Goal: Book appointment/travel/reservation

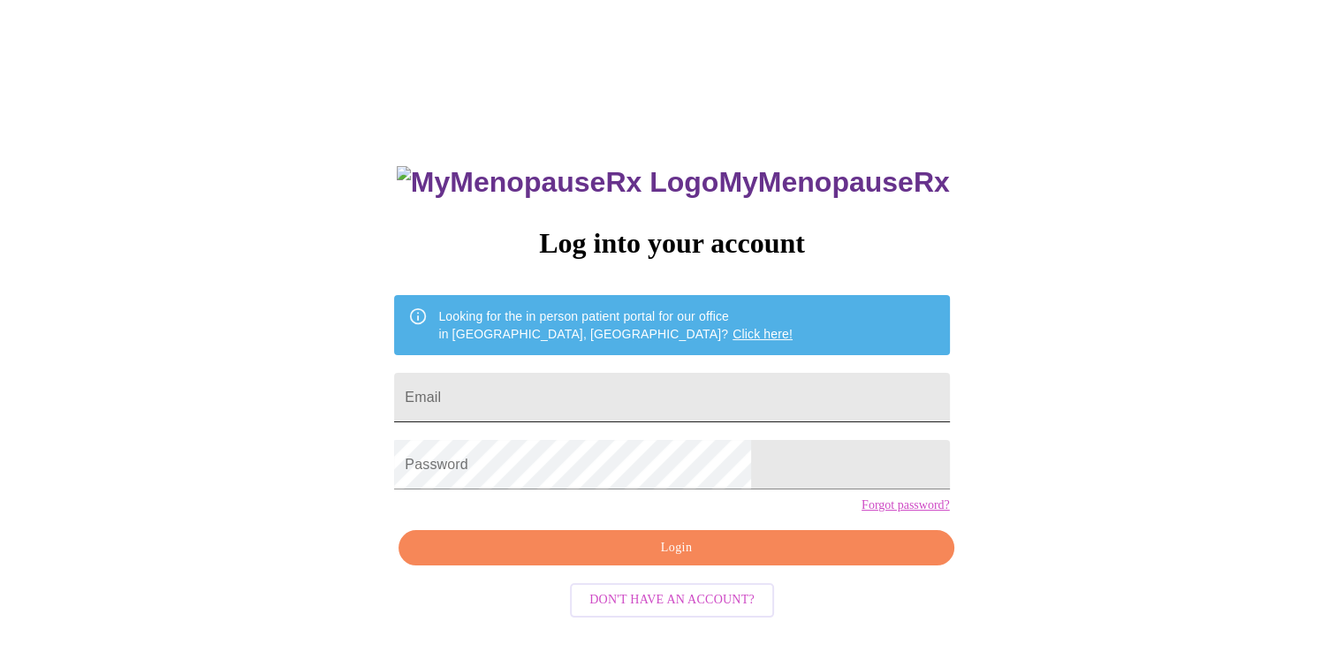
click at [751, 383] on input "Email" at bounding box center [671, 397] width 555 height 49
click at [742, 381] on input "Email" at bounding box center [671, 397] width 555 height 49
click at [691, 375] on input "Email" at bounding box center [671, 397] width 555 height 49
click at [511, 397] on input "Email" at bounding box center [671, 397] width 555 height 49
type input "[EMAIL_ADDRESS][DOMAIN_NAME]"
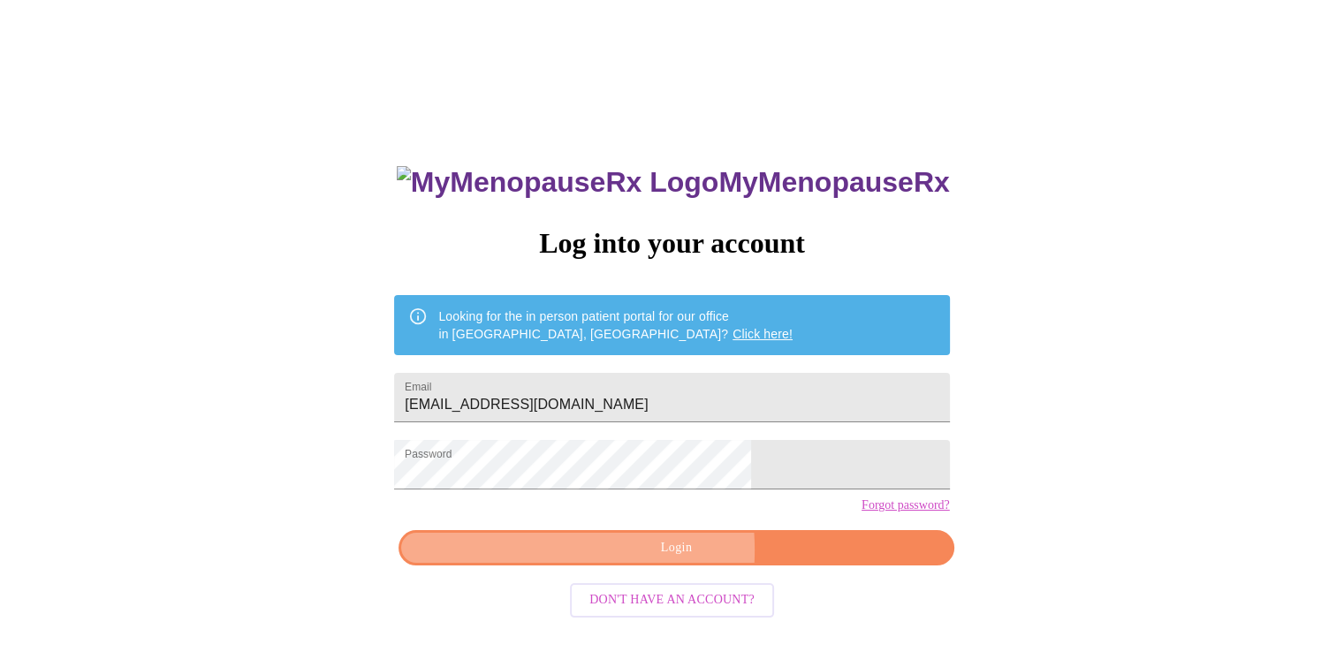
click at [587, 559] on span "Login" at bounding box center [676, 548] width 514 height 22
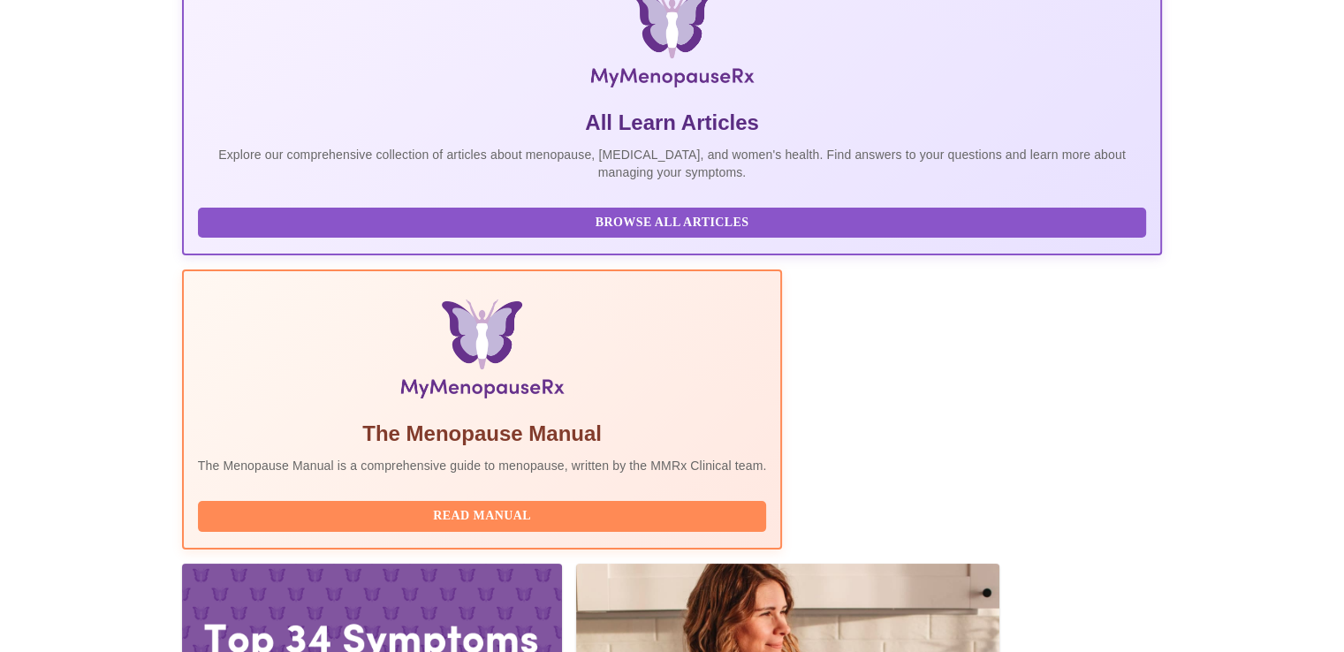
scroll to position [313, 0]
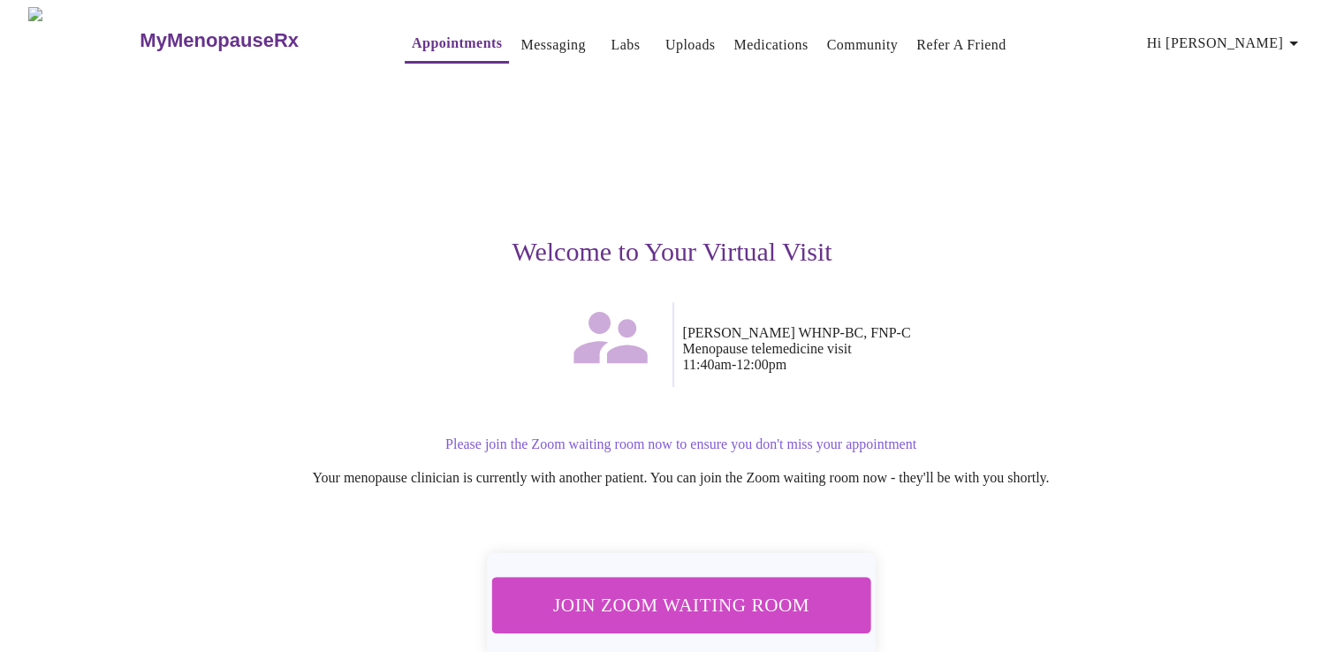
click at [668, 592] on span "Join Zoom Waiting Room" at bounding box center [680, 604] width 332 height 33
